Goal: Information Seeking & Learning: Learn about a topic

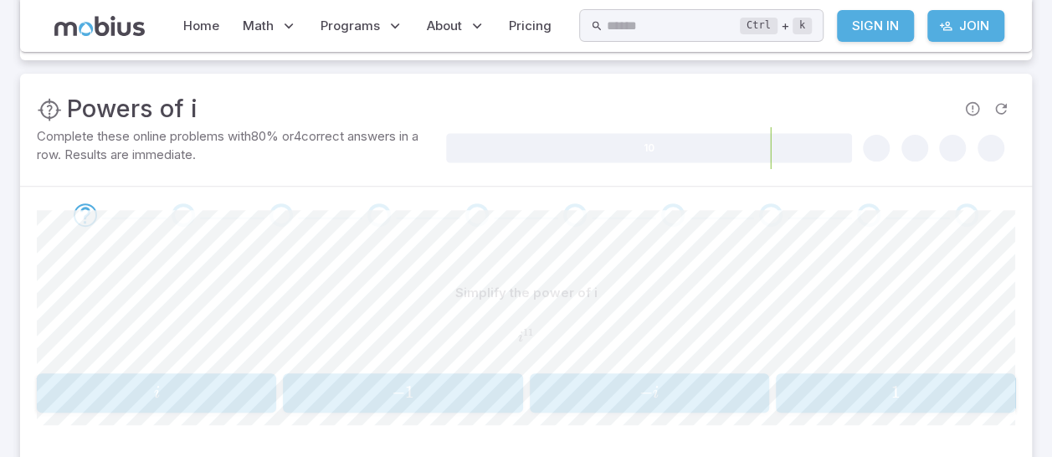
scroll to position [241, 0]
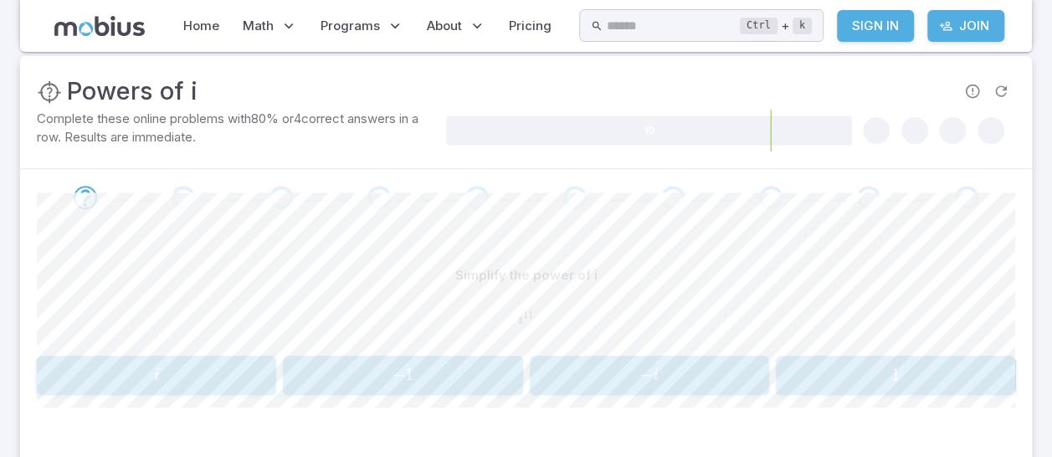
click at [666, 367] on span "− i" at bounding box center [649, 375] width 229 height 23
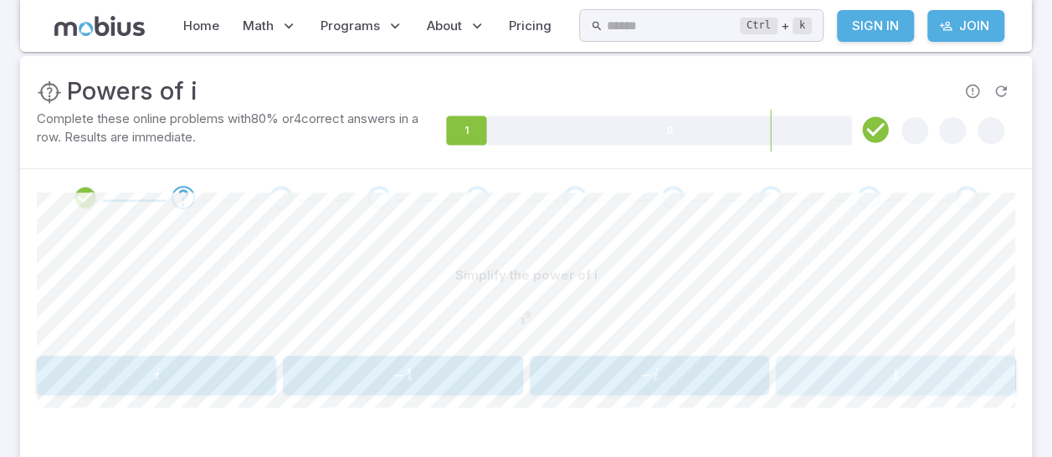
click at [887, 380] on span "1" at bounding box center [895, 374] width 229 height 21
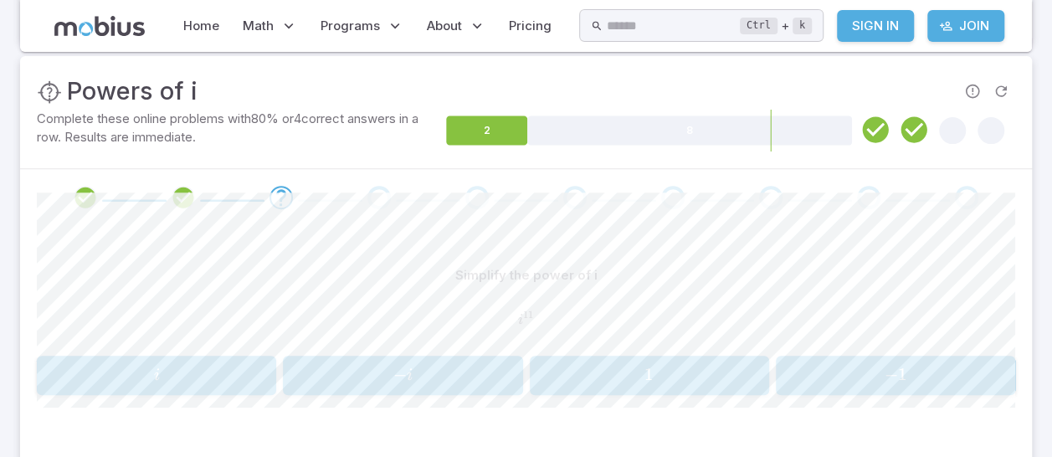
click at [879, 364] on span "− 1" at bounding box center [895, 374] width 229 height 21
click at [387, 364] on span "− i" at bounding box center [403, 375] width 229 height 23
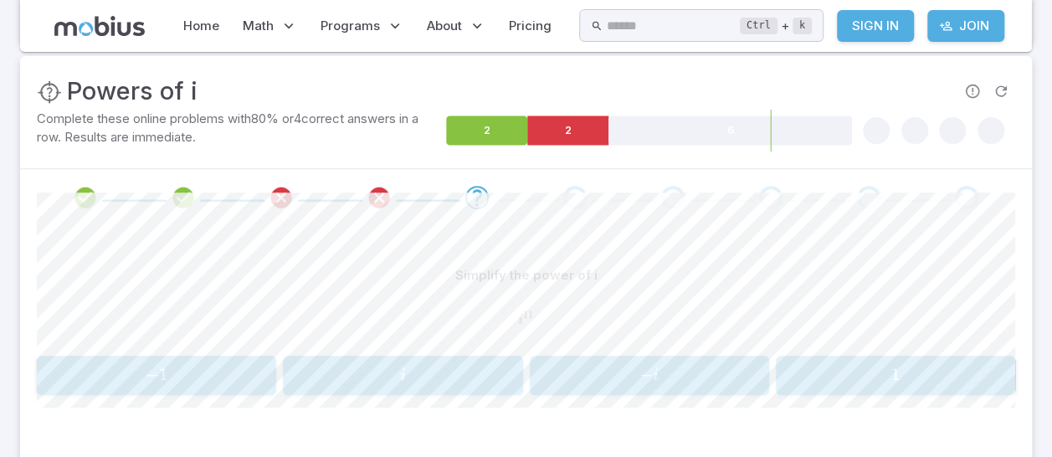
click at [664, 377] on span "− i" at bounding box center [649, 375] width 229 height 23
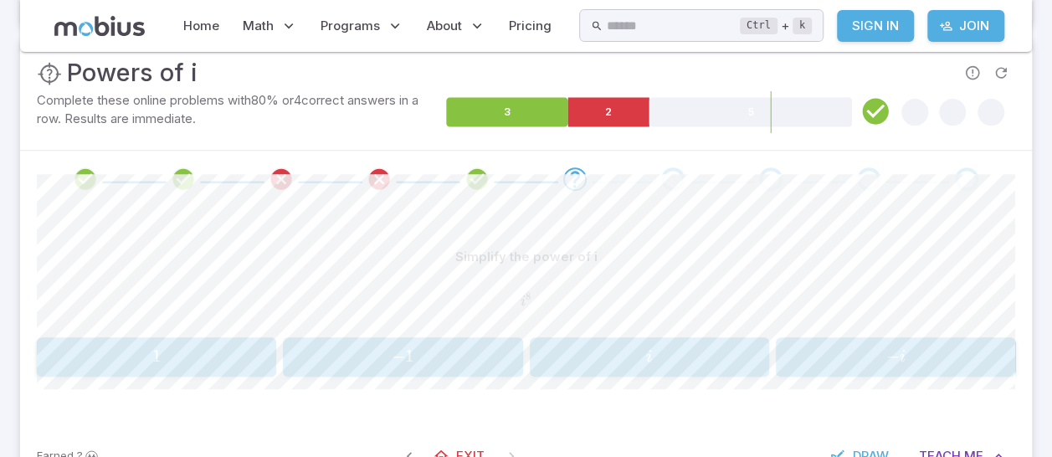
scroll to position [264, 0]
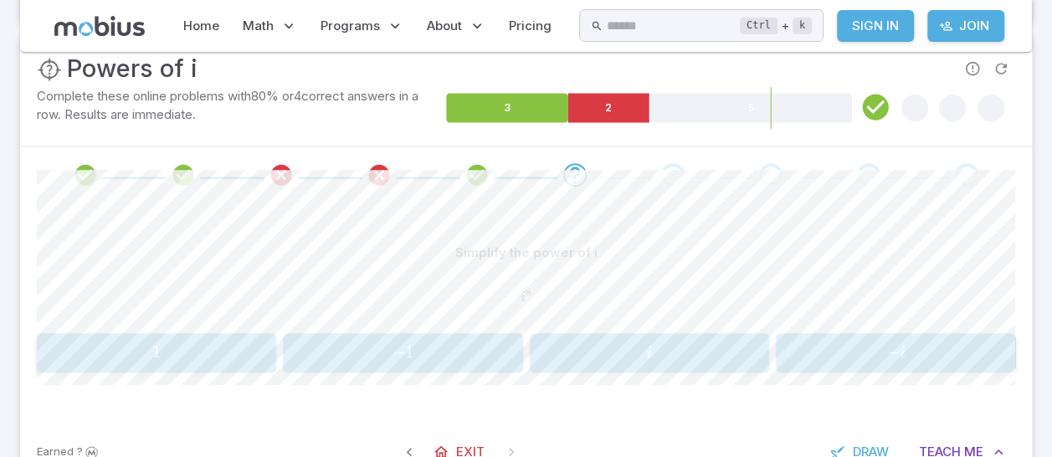
click at [168, 333] on button "1 1 1" at bounding box center [156, 352] width 239 height 39
click at [885, 337] on button "− 1 -1 − 1" at bounding box center [895, 352] width 239 height 39
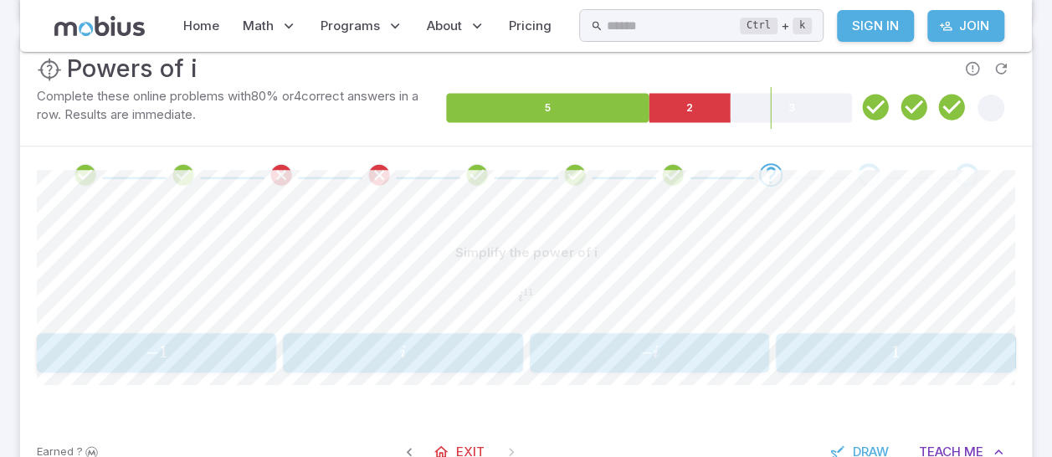
click at [655, 353] on span "i" at bounding box center [656, 353] width 6 height 17
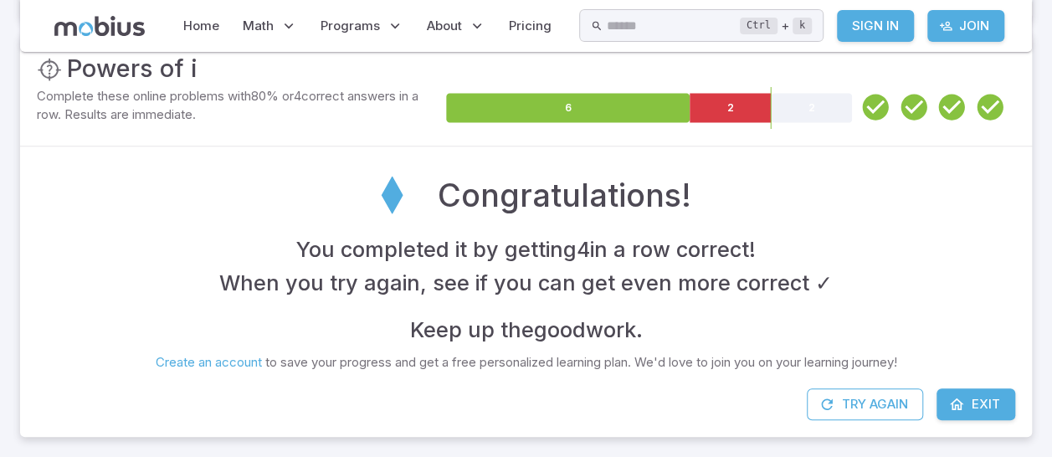
click at [989, 436] on div "Complex Numbers Powers of i (Level 2) This math topic focuses on simplifying po…" at bounding box center [526, 127] width 1012 height 645
click at [985, 417] on link "Exit" at bounding box center [976, 404] width 79 height 32
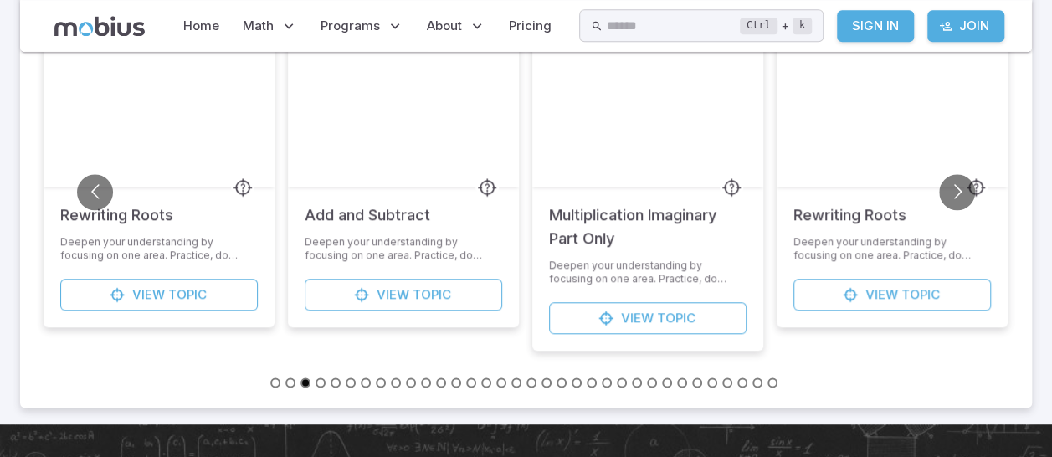
scroll to position [948, 0]
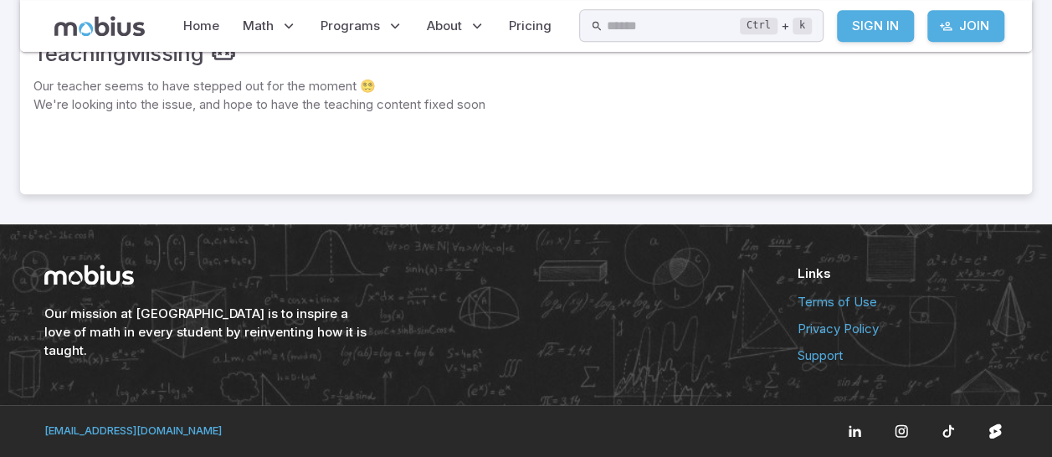
scroll to position [264, 0]
